Goal: Transaction & Acquisition: Purchase product/service

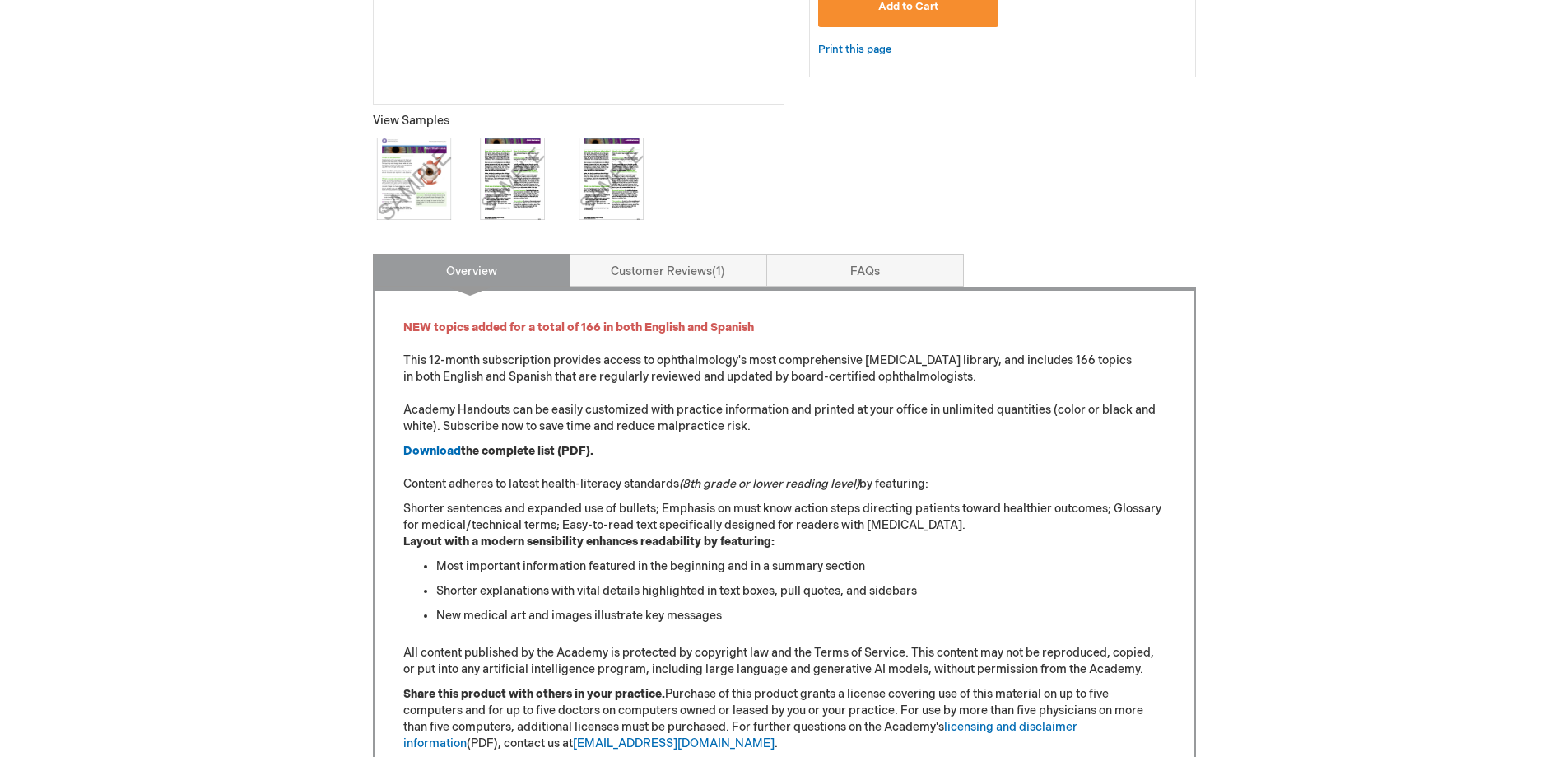
scroll to position [659, 0]
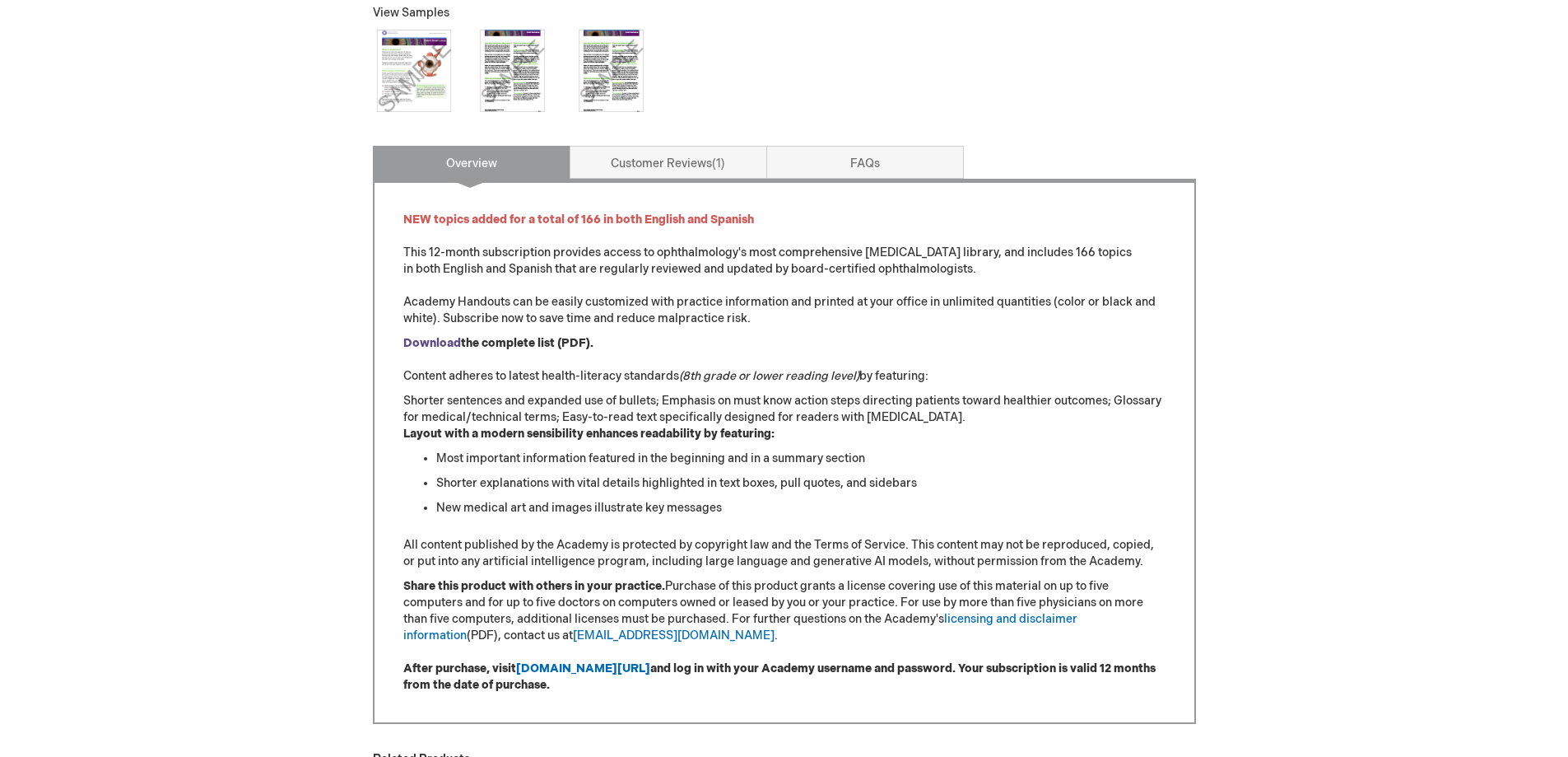
click at [434, 347] on strong "Download" at bounding box center [432, 343] width 58 height 14
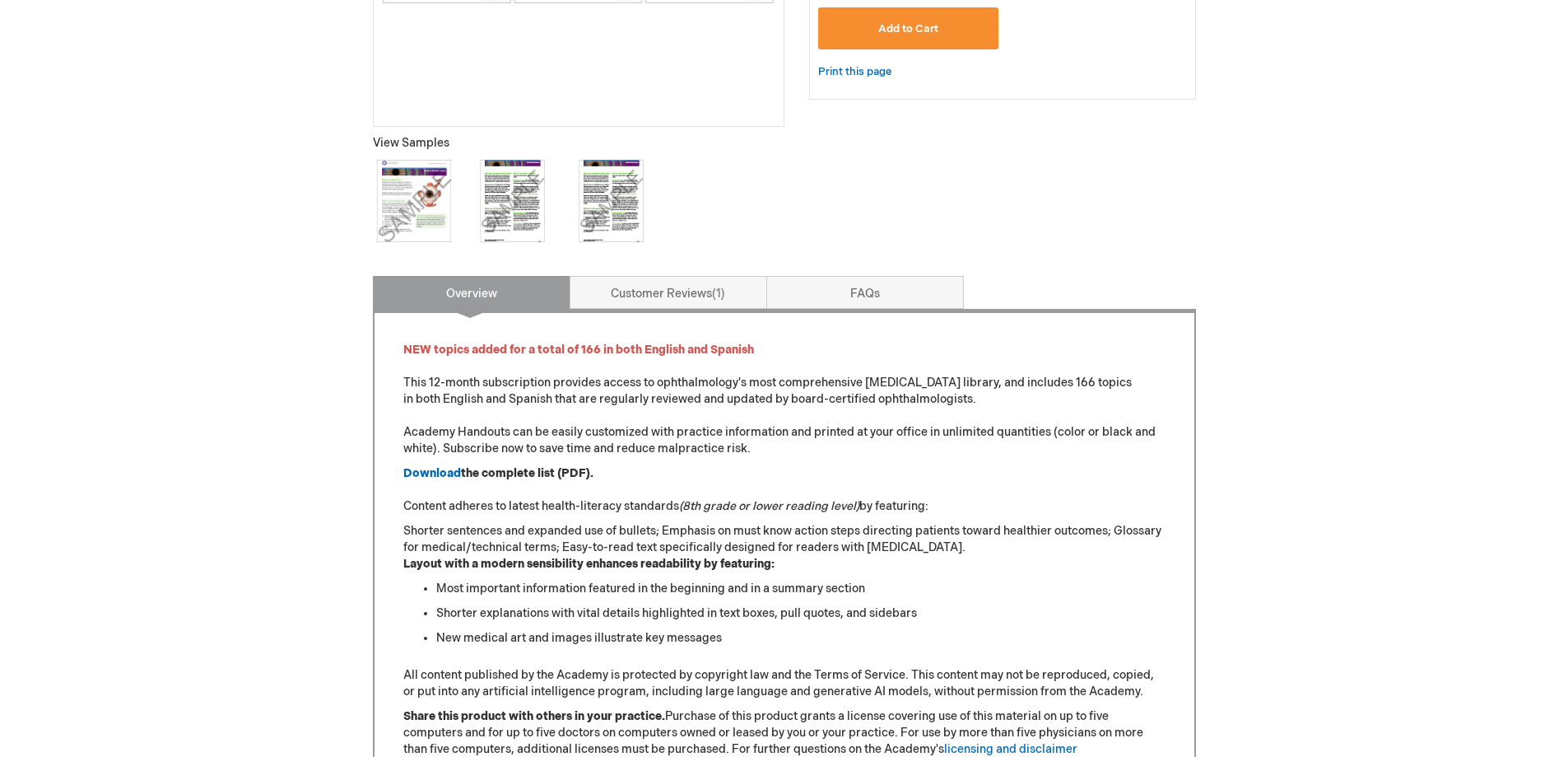
scroll to position [117, 0]
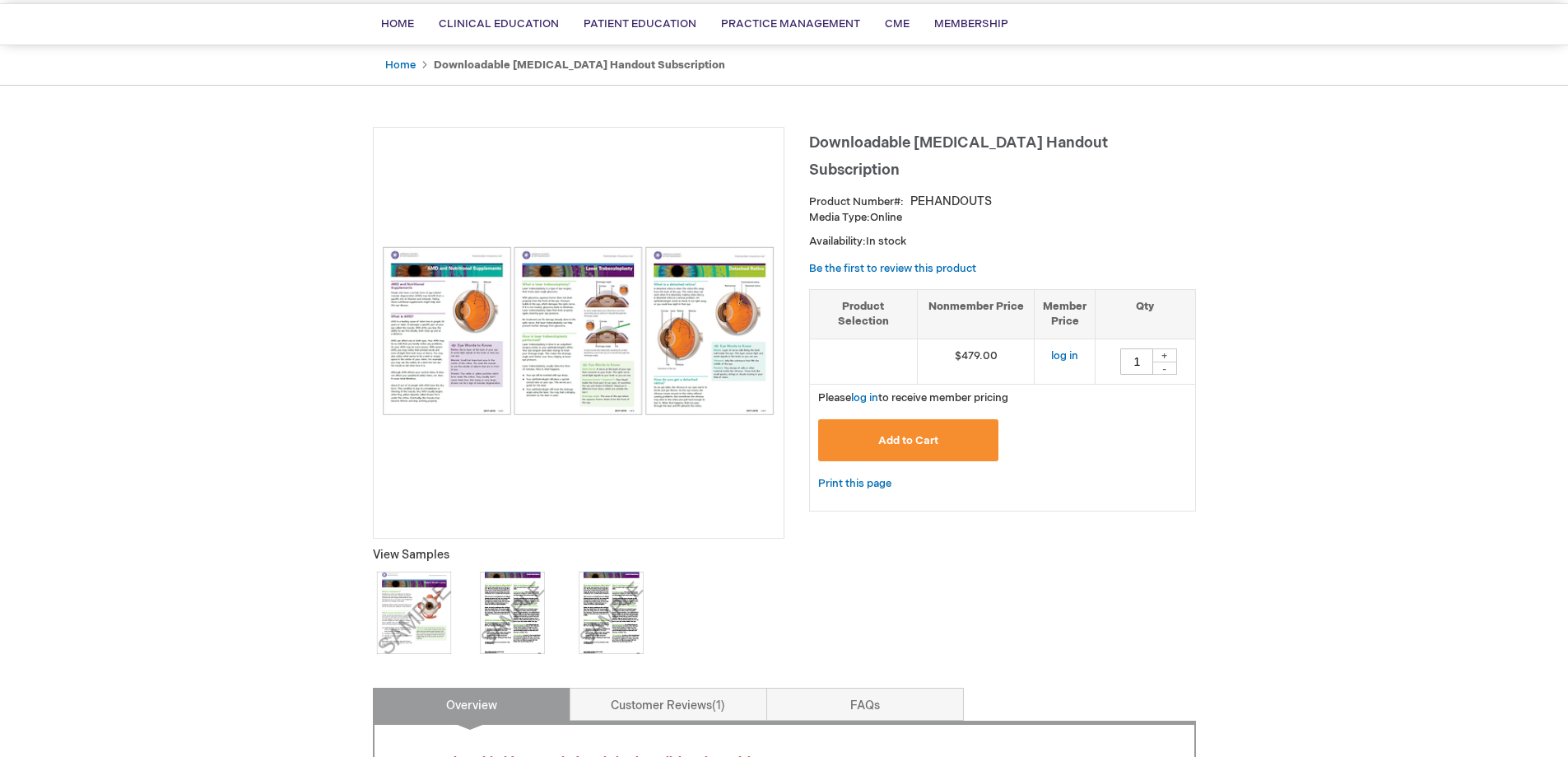
click at [393, 589] on img at bounding box center [413, 612] width 82 height 82
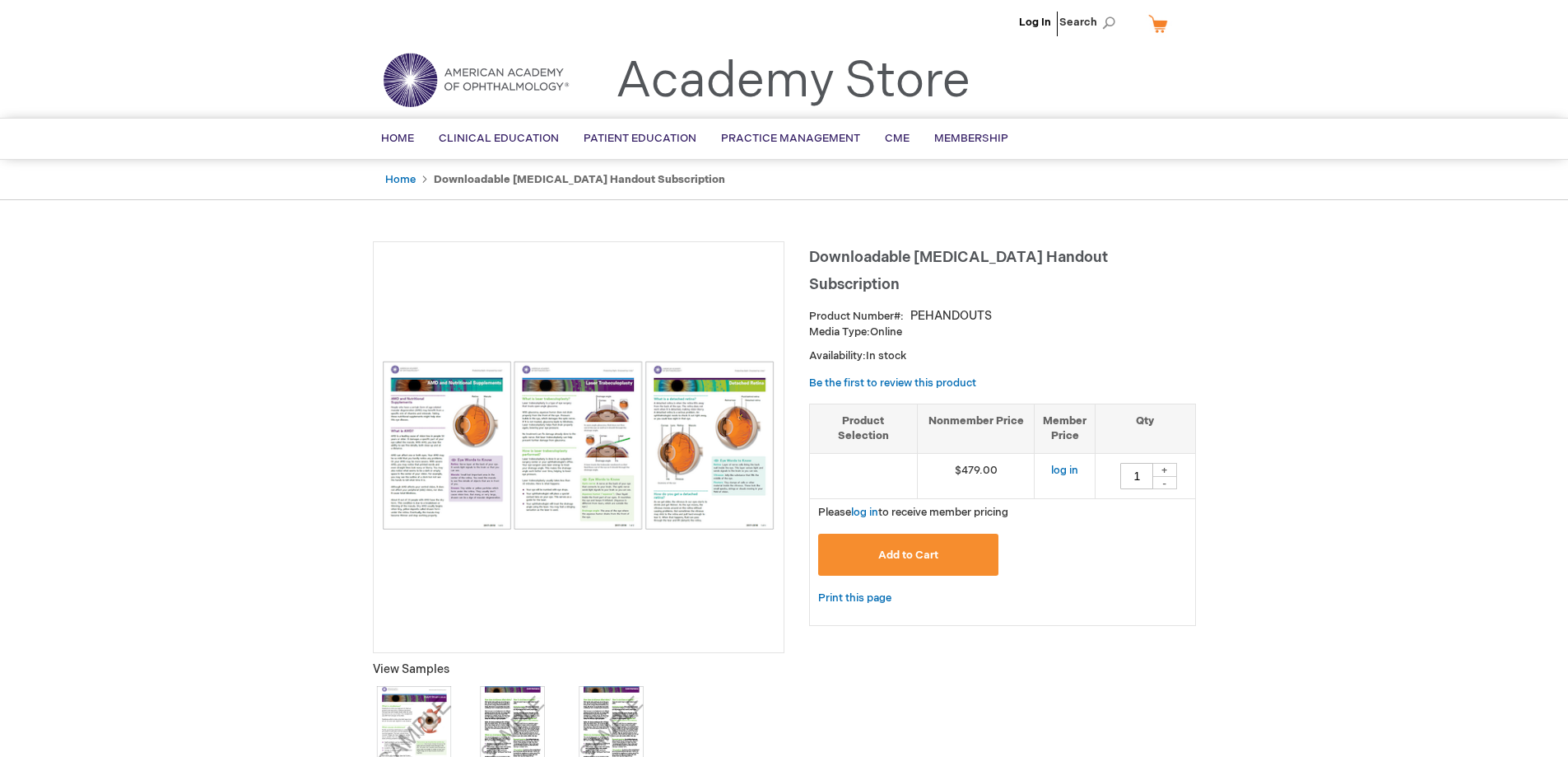
scroll to position [0, 0]
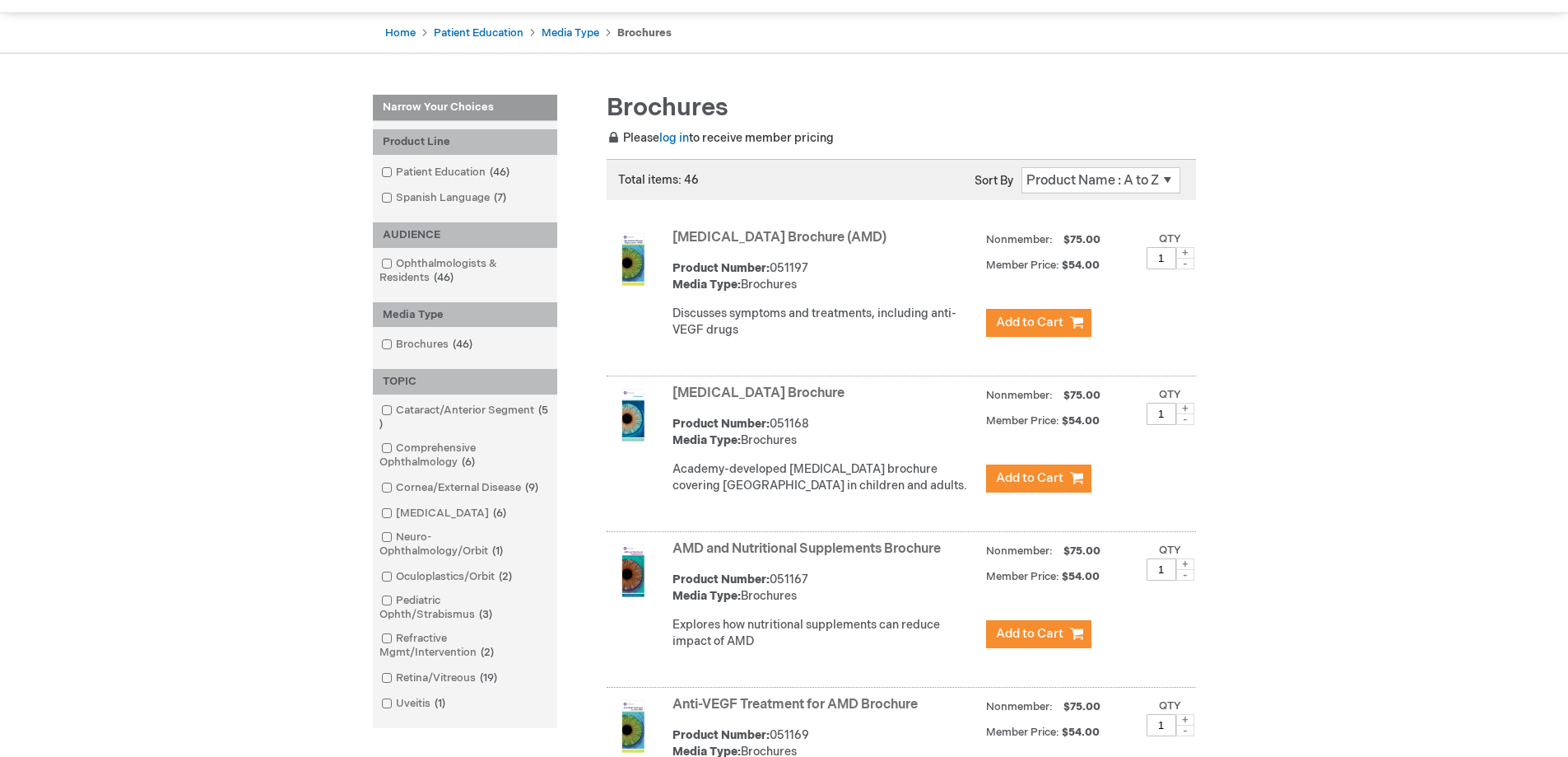
scroll to position [165, 0]
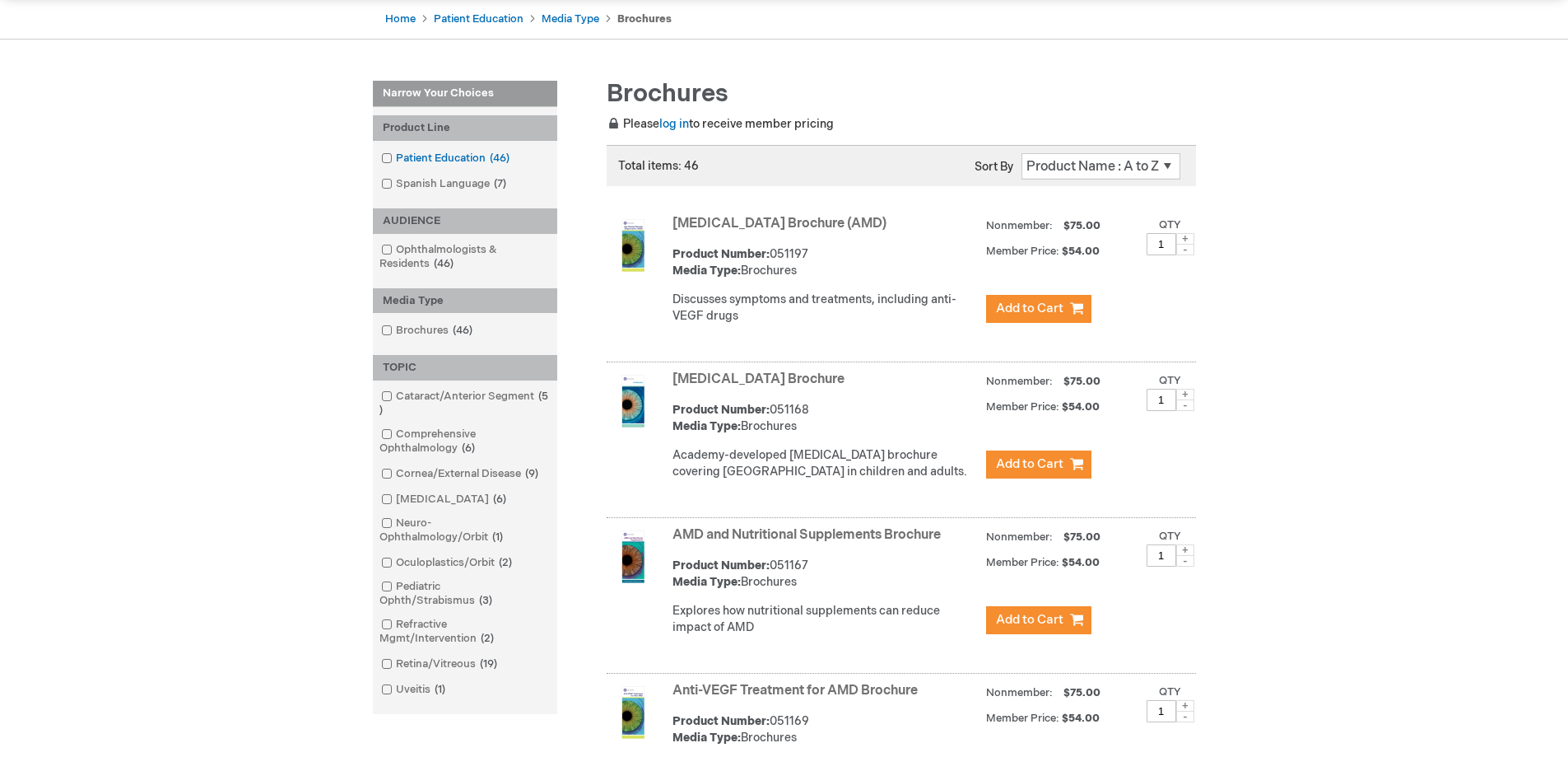
click at [396, 158] on span at bounding box center [396, 158] width 0 height 14
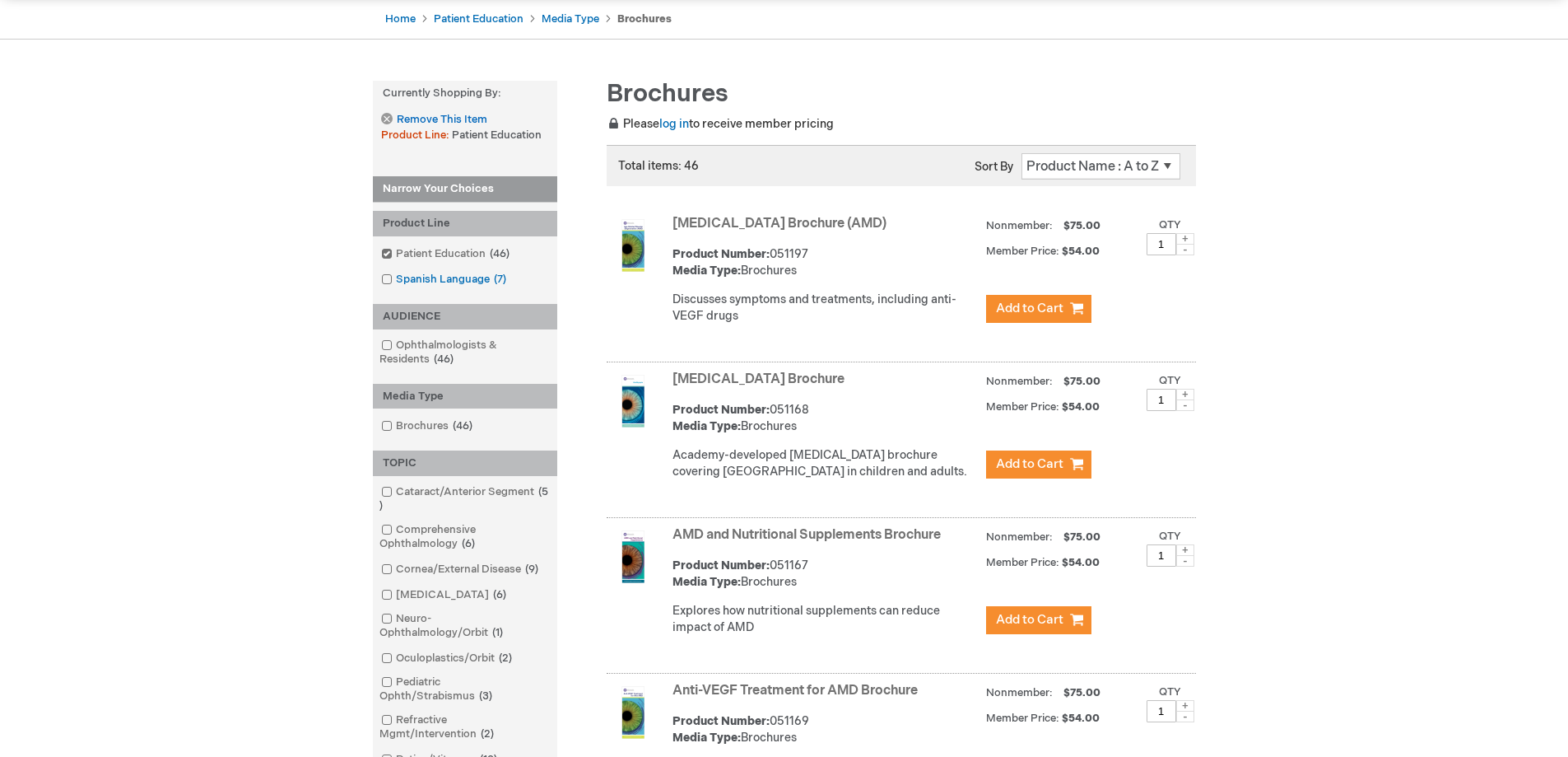
click at [396, 276] on span at bounding box center [396, 279] width 0 height 14
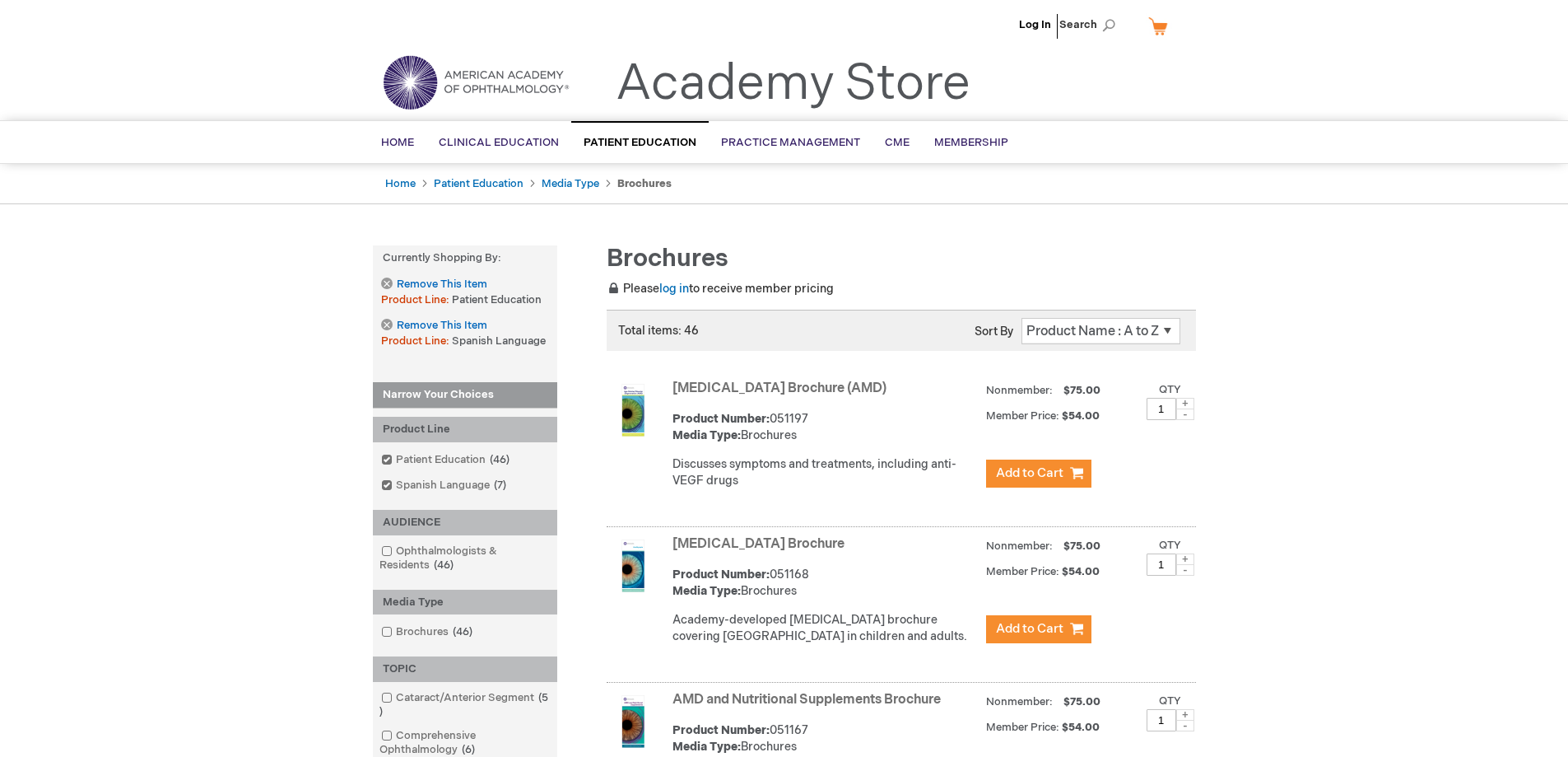
click at [766, 393] on link "Age-Related Macular Degeneration Brochure (AMD)" at bounding box center [780, 388] width 214 height 15
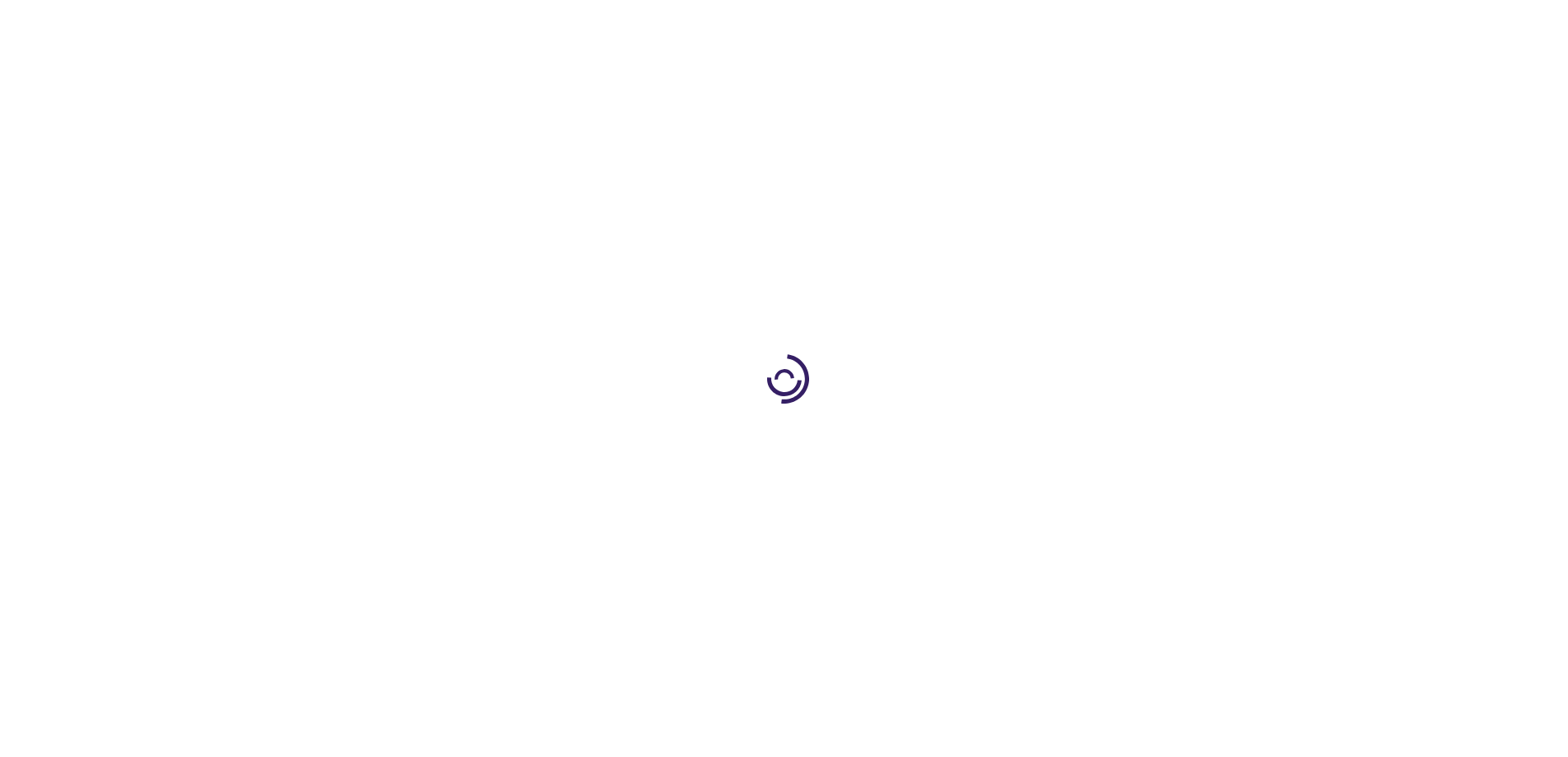
type input "1"
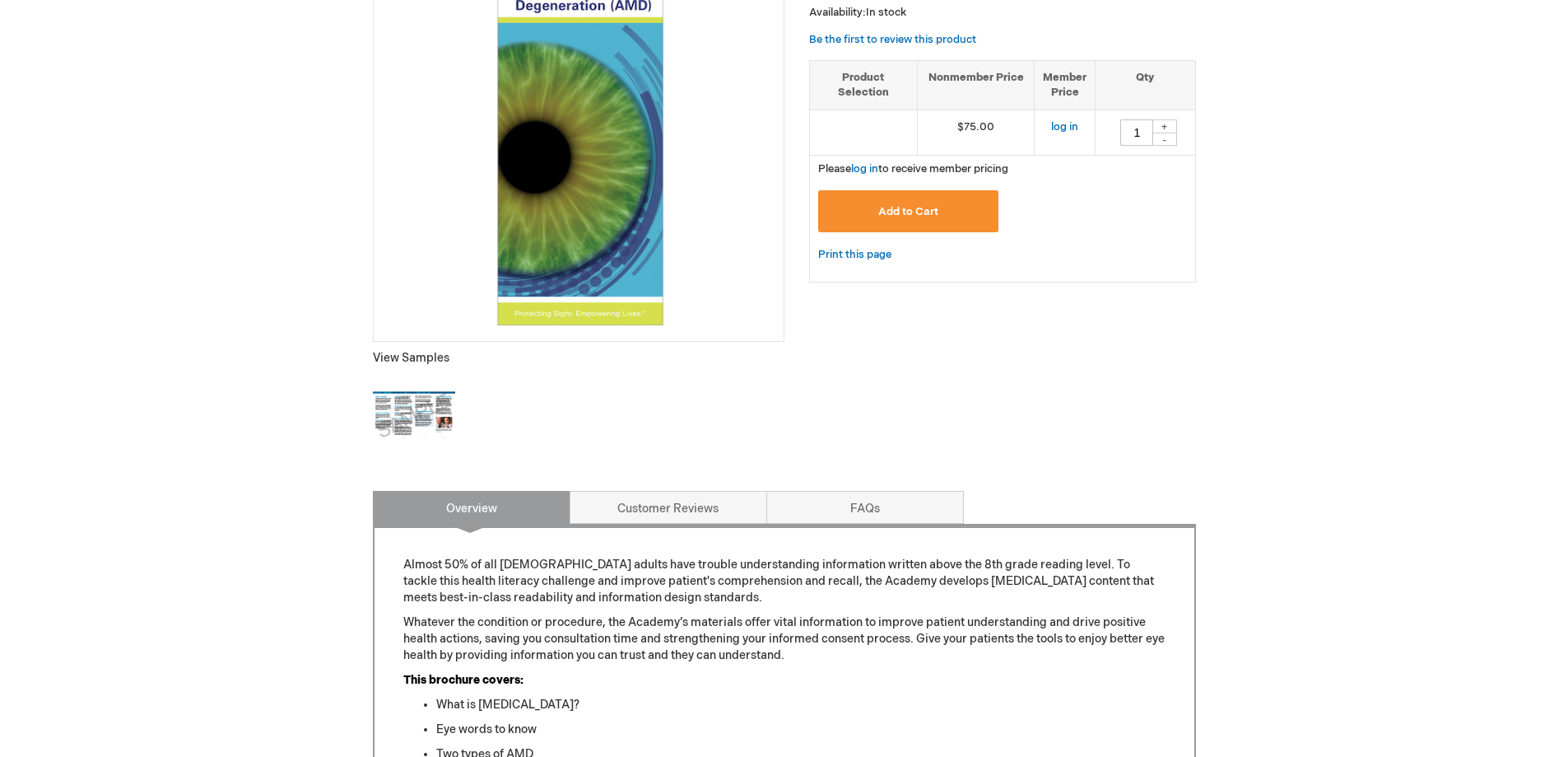
scroll to position [330, 0]
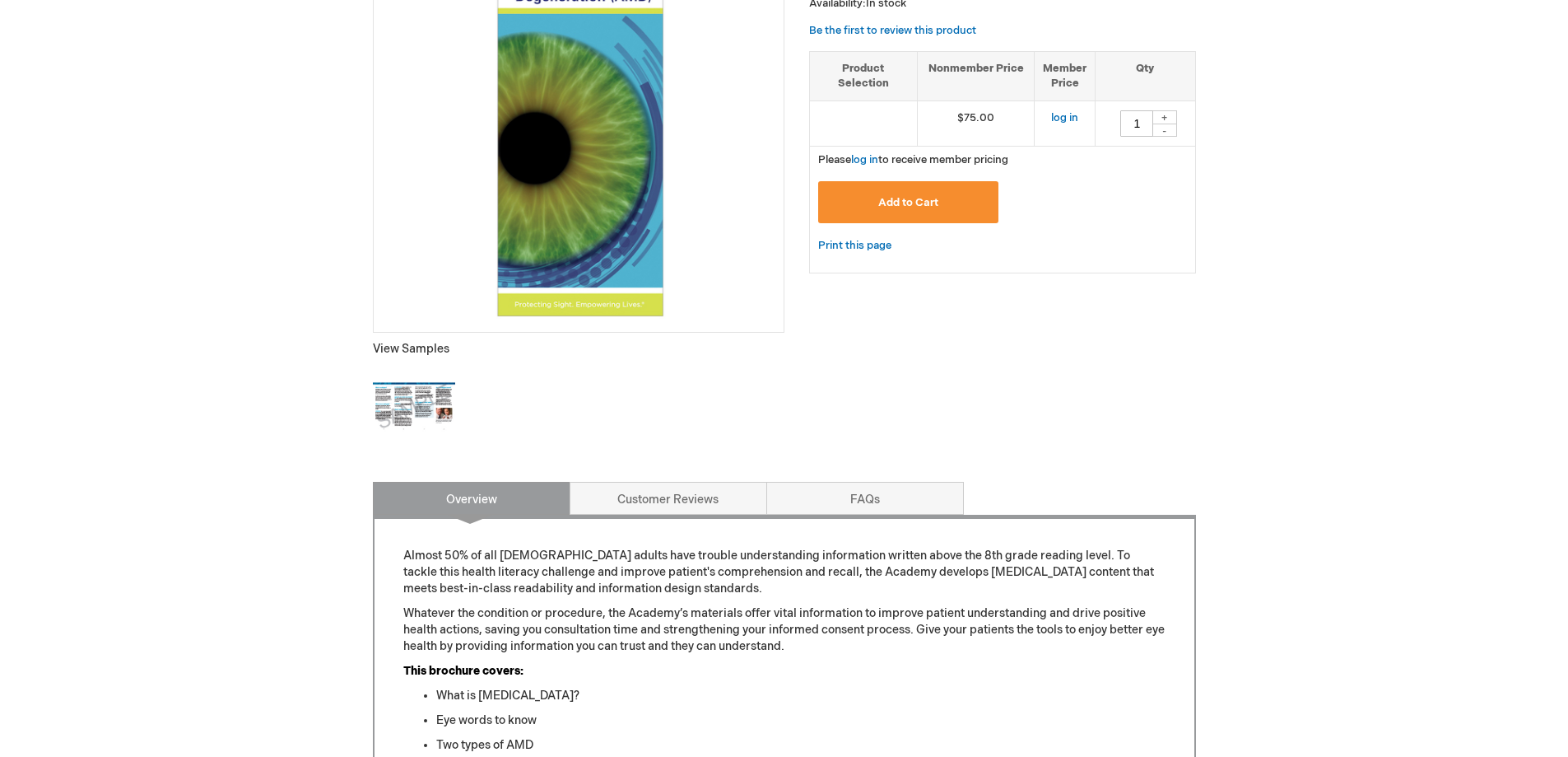
click at [412, 433] on img at bounding box center [413, 406] width 82 height 82
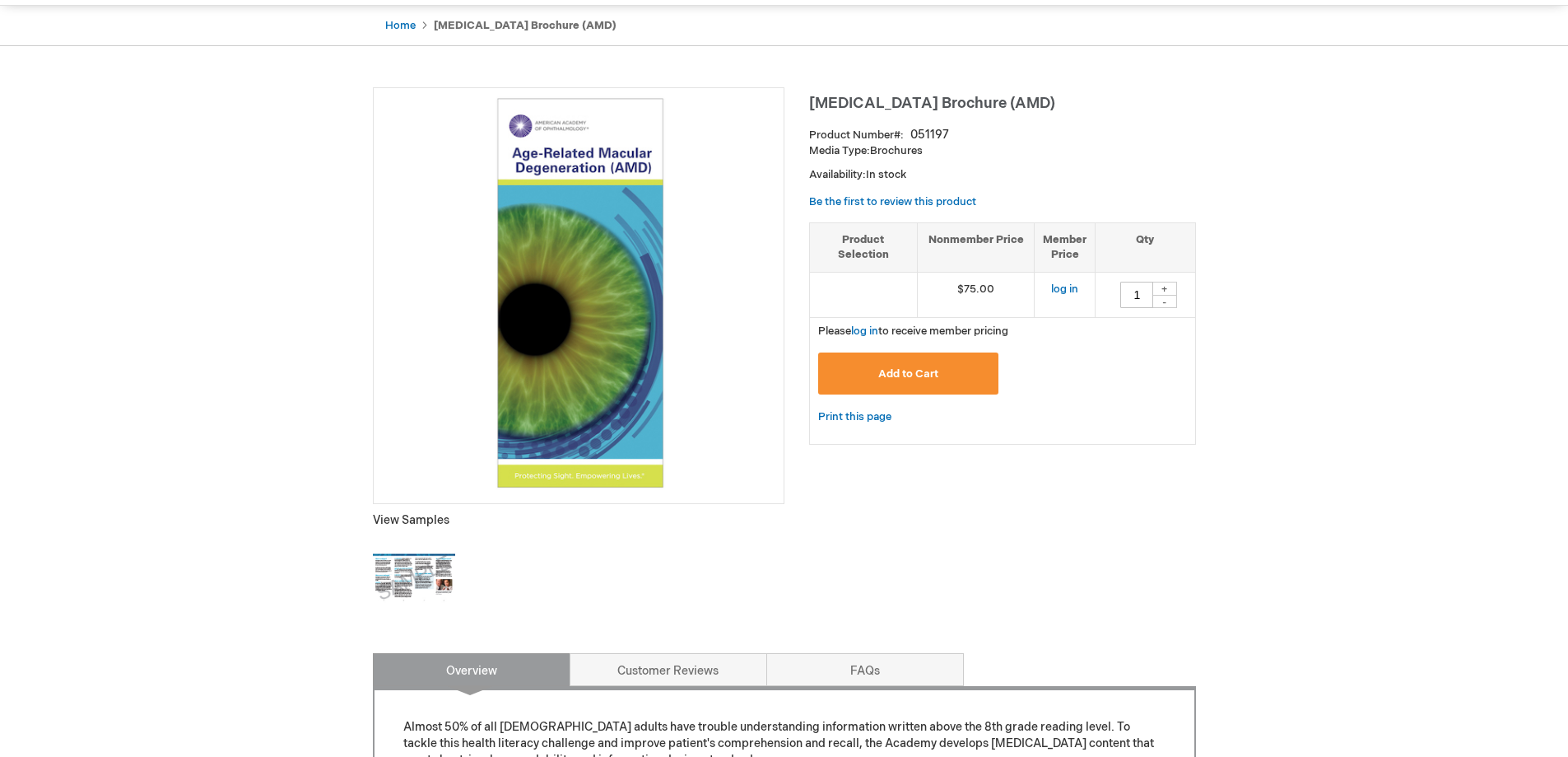
scroll to position [0, 0]
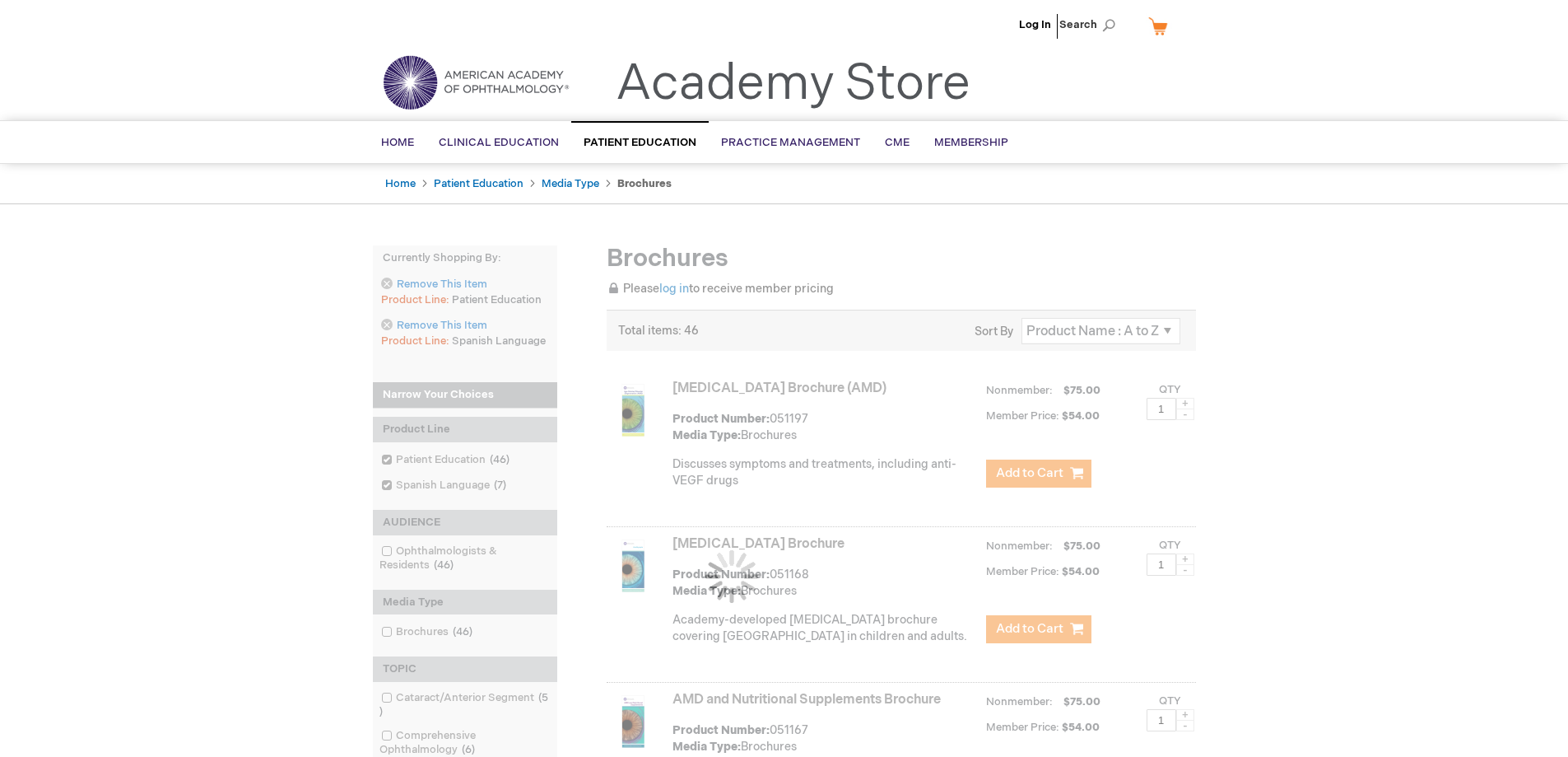
scroll to position [165, 0]
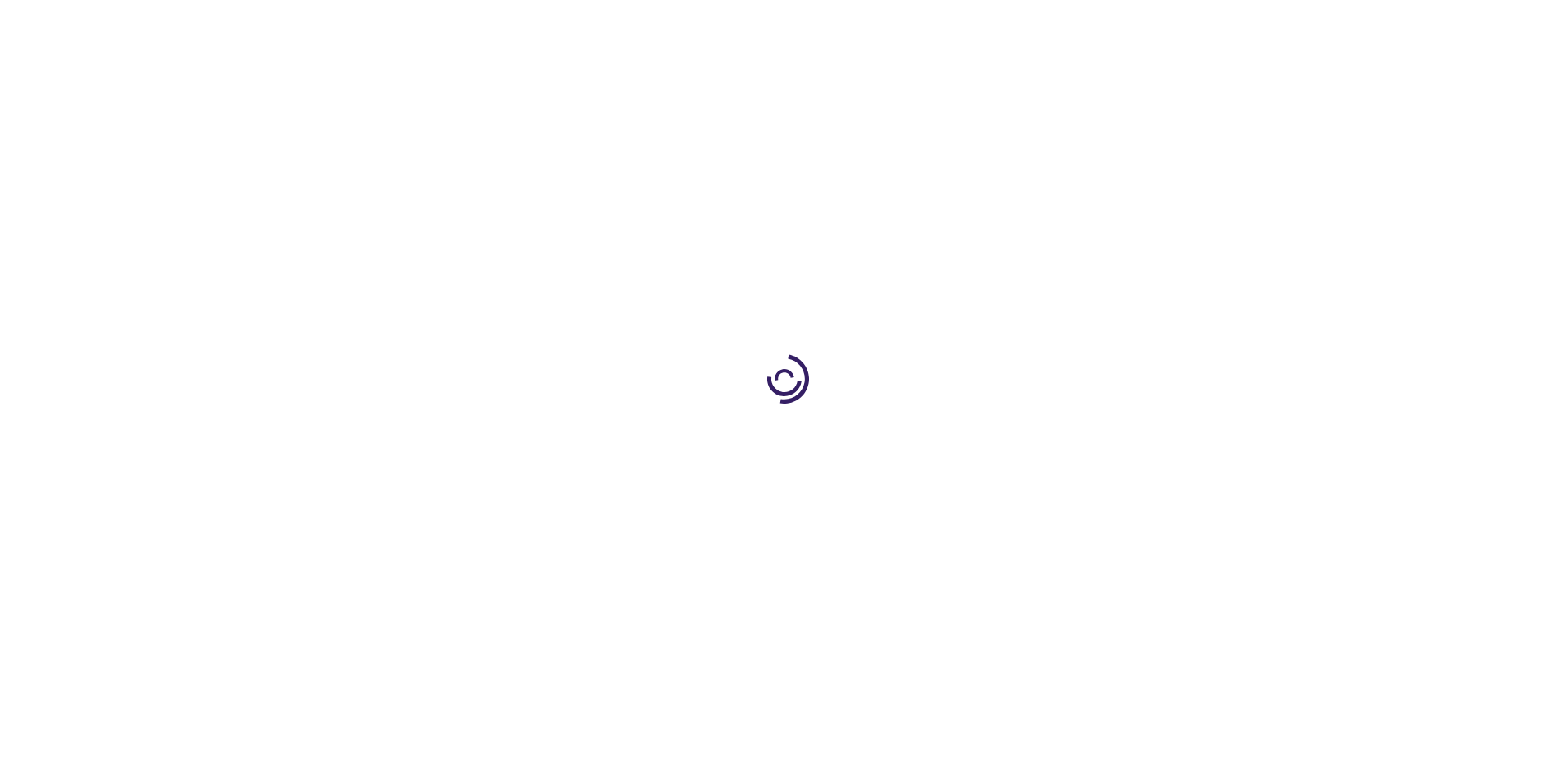
type input "1"
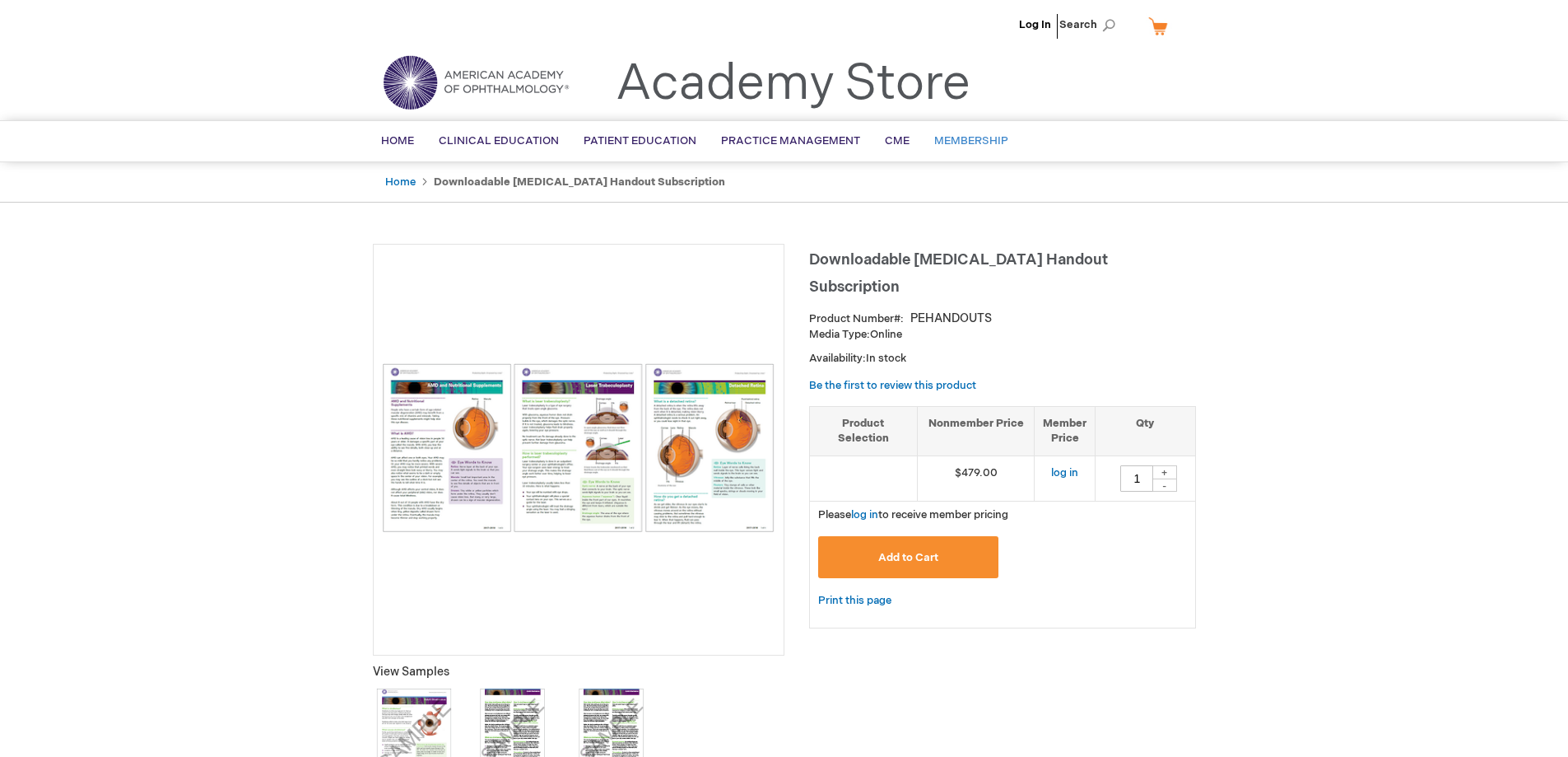
click at [971, 139] on span "Membership" at bounding box center [971, 141] width 74 height 14
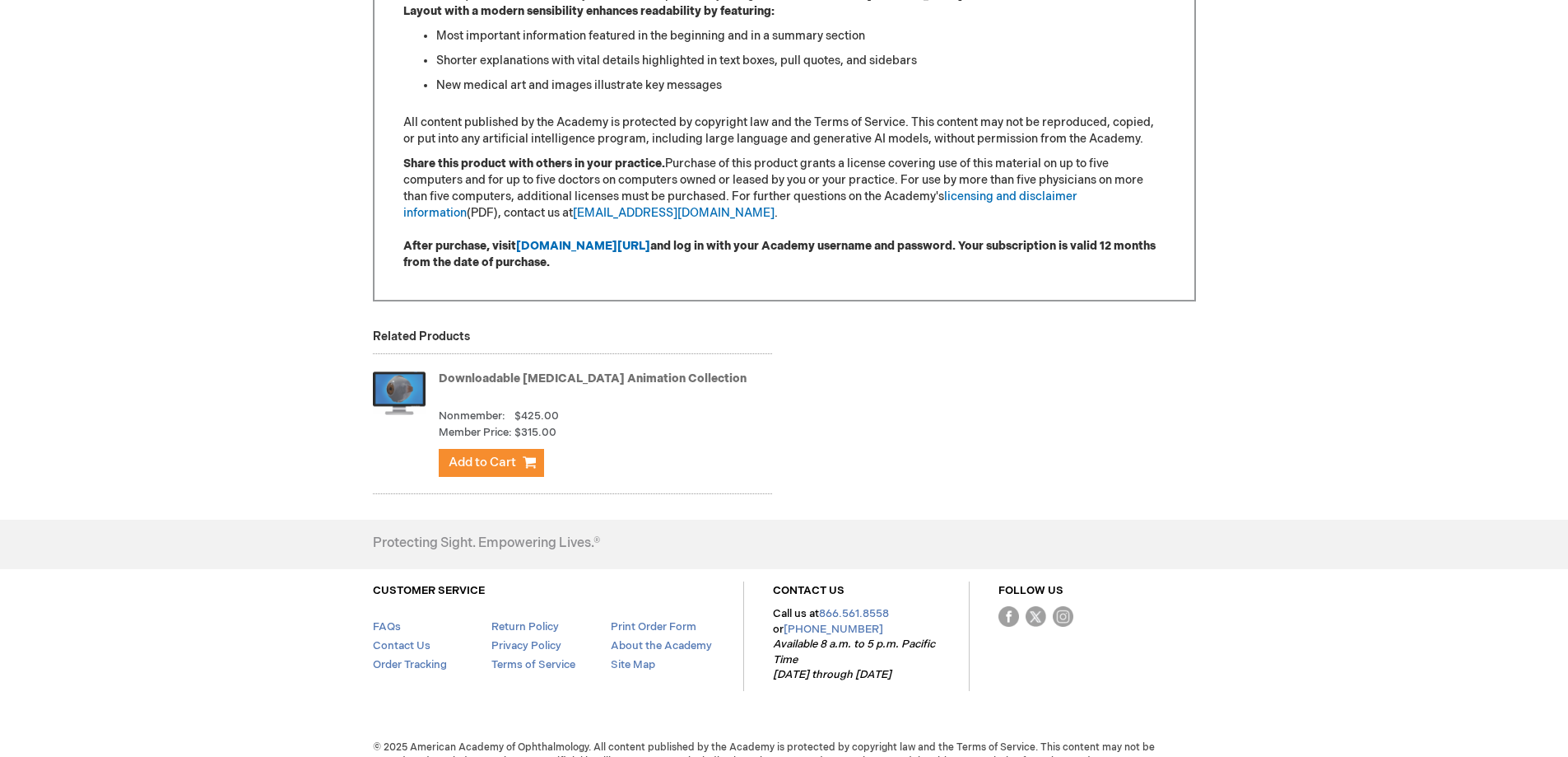
scroll to position [1106, 0]
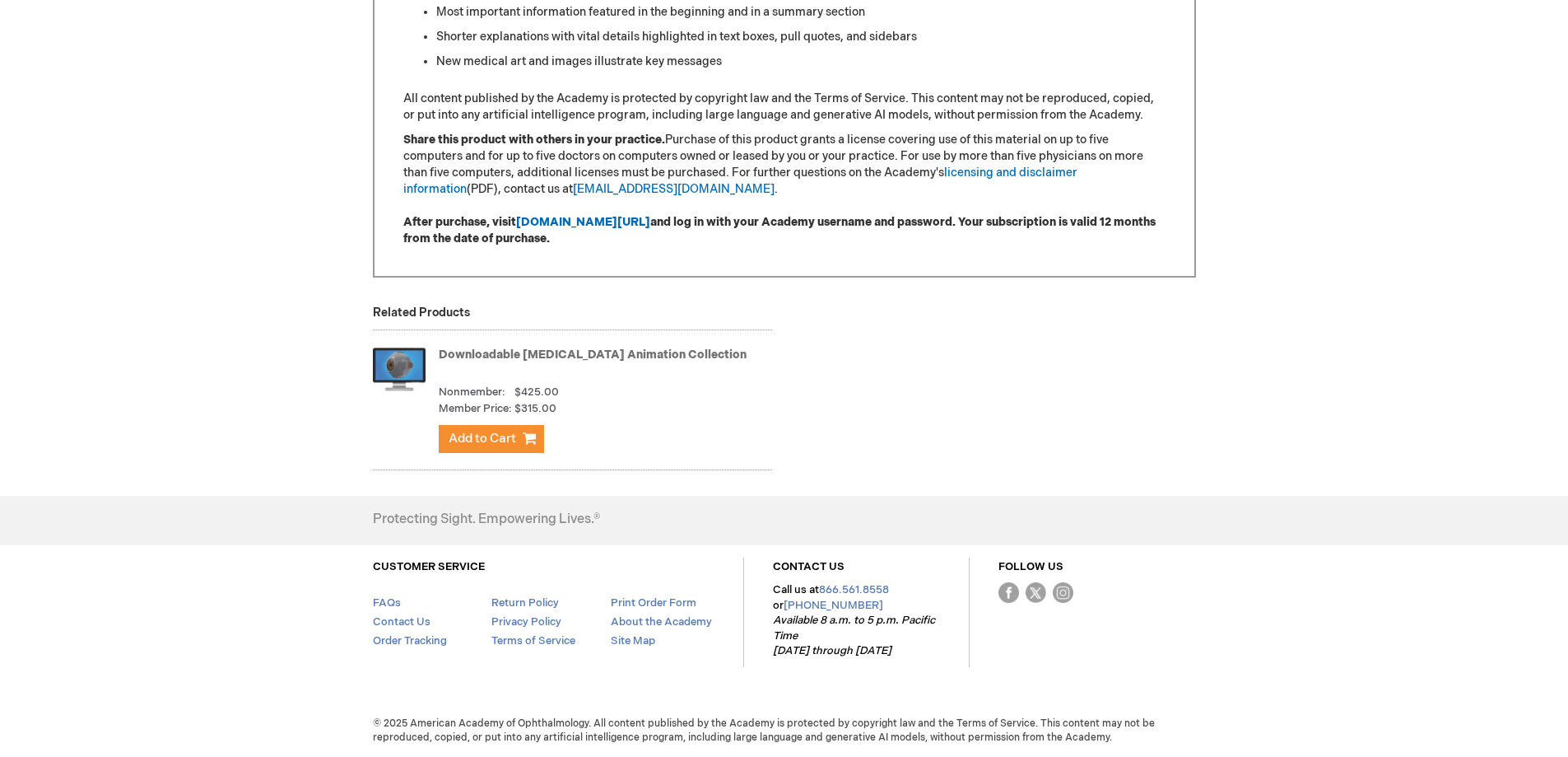
click at [409, 354] on img at bounding box center [399, 369] width 52 height 66
